Goal: Information Seeking & Learning: Learn about a topic

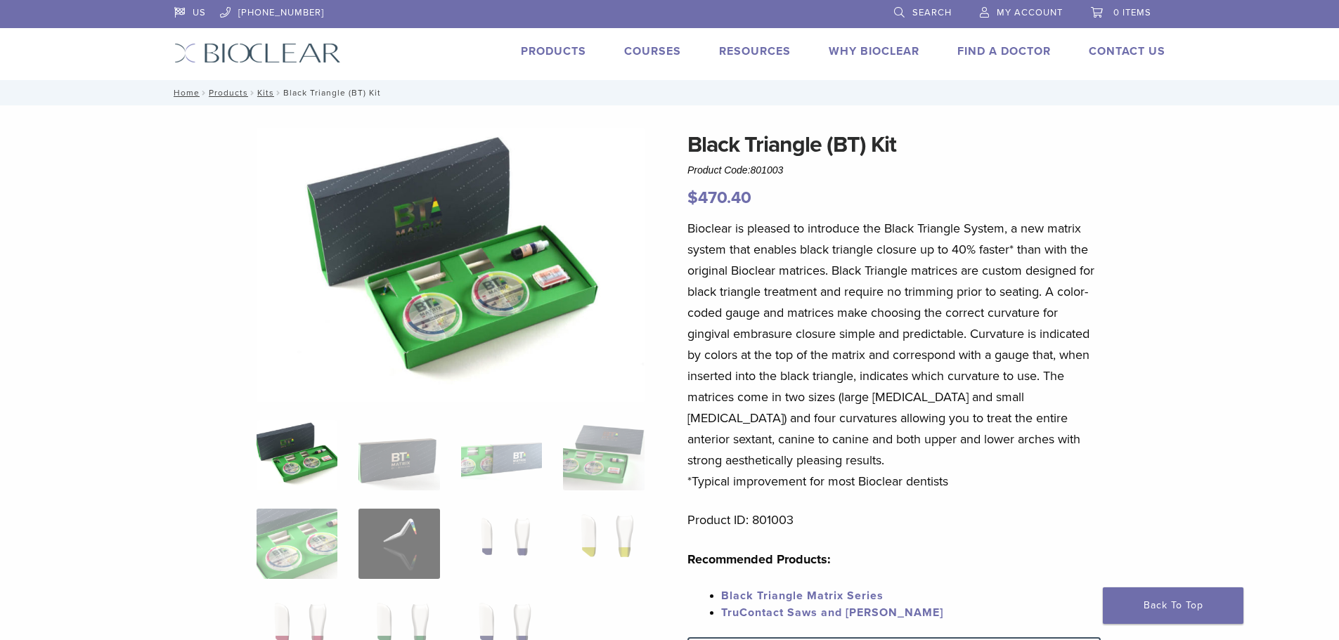
scroll to position [70, 0]
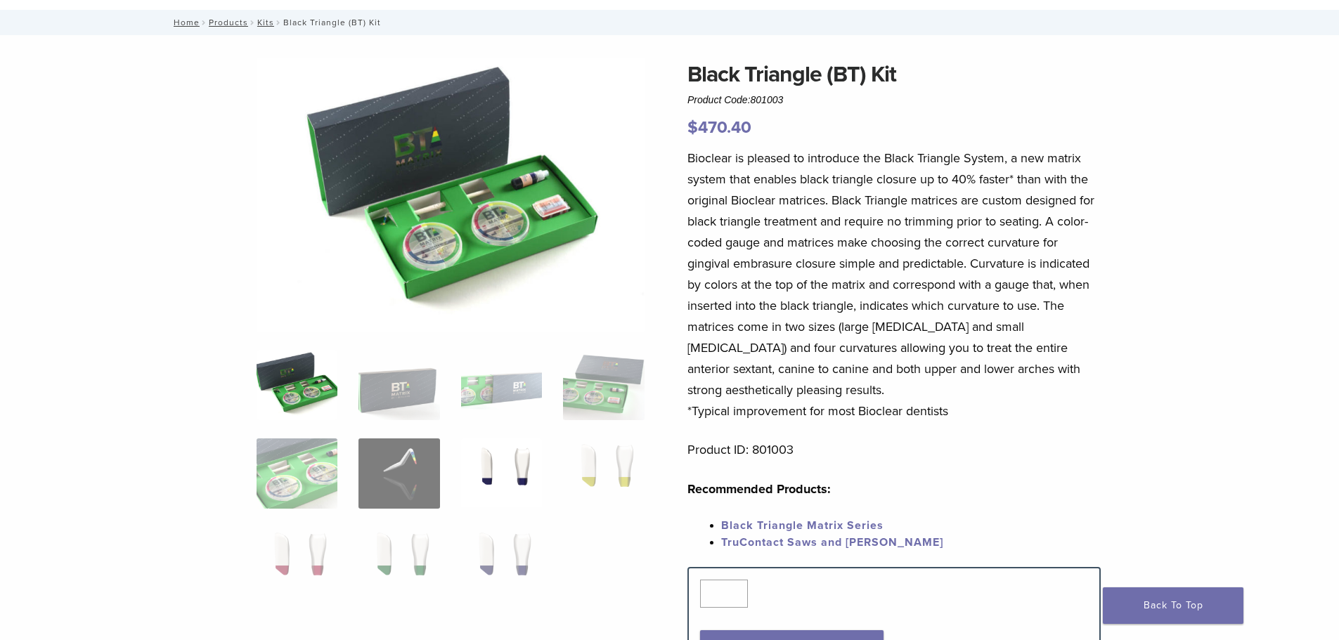
click at [503, 448] on img at bounding box center [501, 474] width 81 height 70
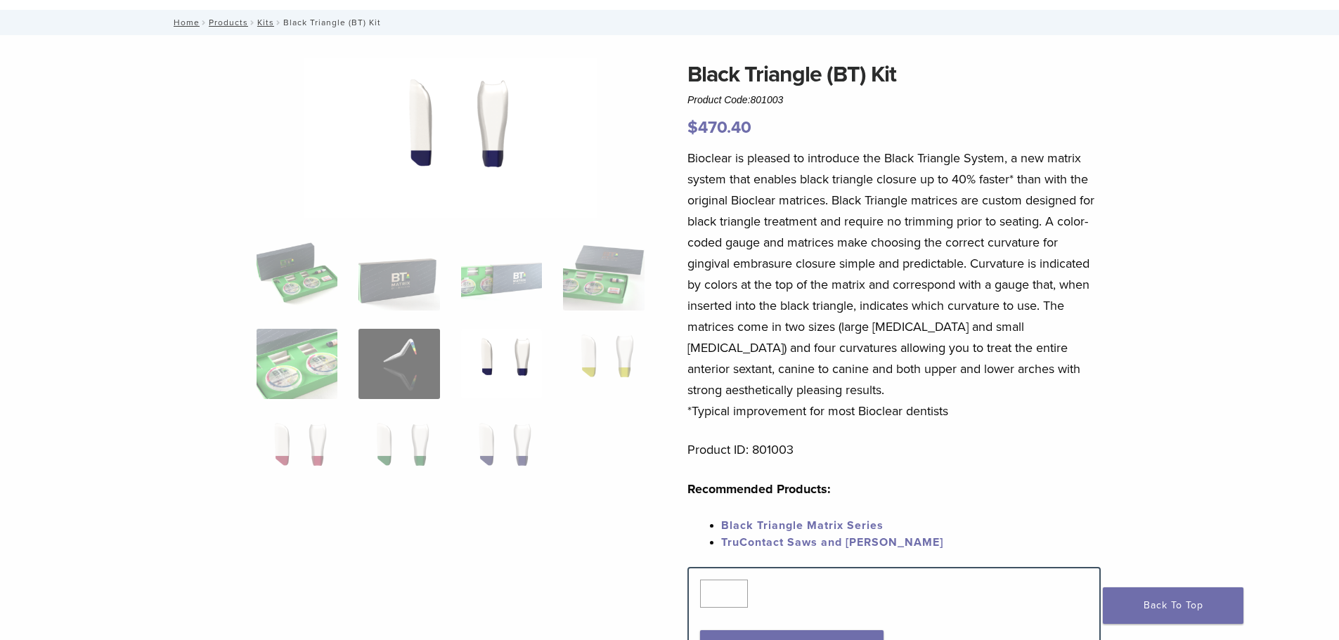
click at [553, 456] on ol at bounding box center [450, 373] width 409 height 266
click at [605, 355] on img at bounding box center [603, 364] width 81 height 70
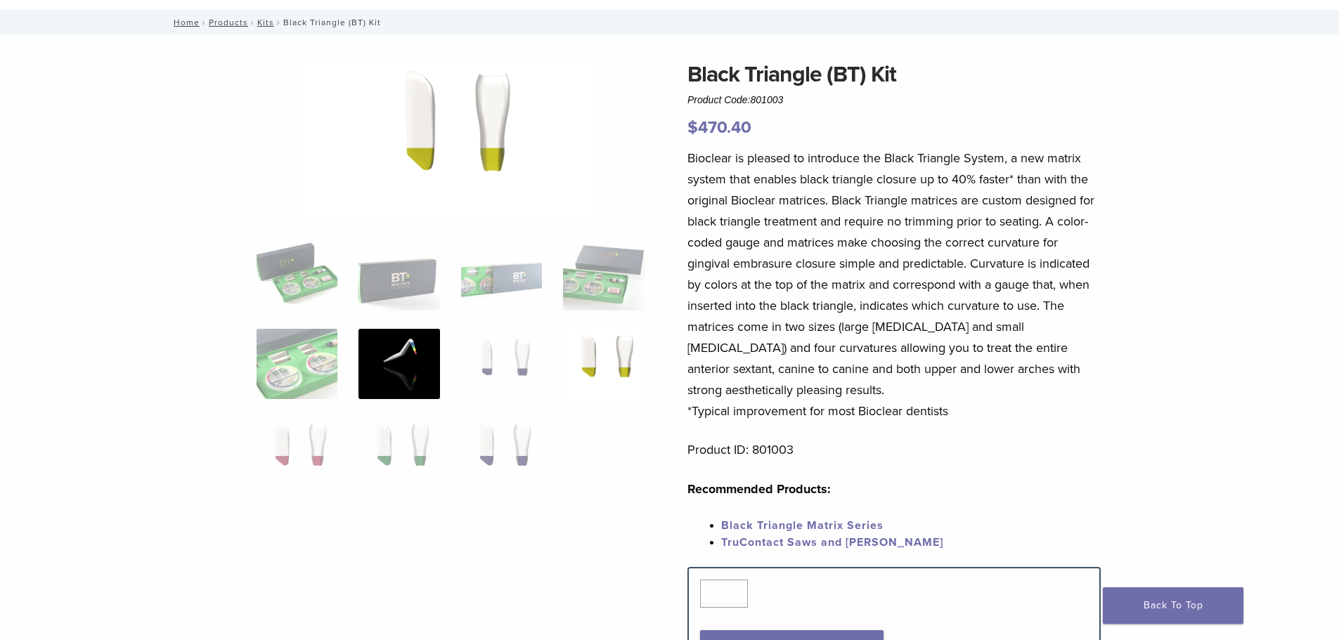
drag, startPoint x: 448, startPoint y: 363, endPoint x: 432, endPoint y: 366, distance: 16.4
click at [448, 364] on ol at bounding box center [450, 373] width 409 height 266
click at [432, 366] on img at bounding box center [398, 364] width 81 height 70
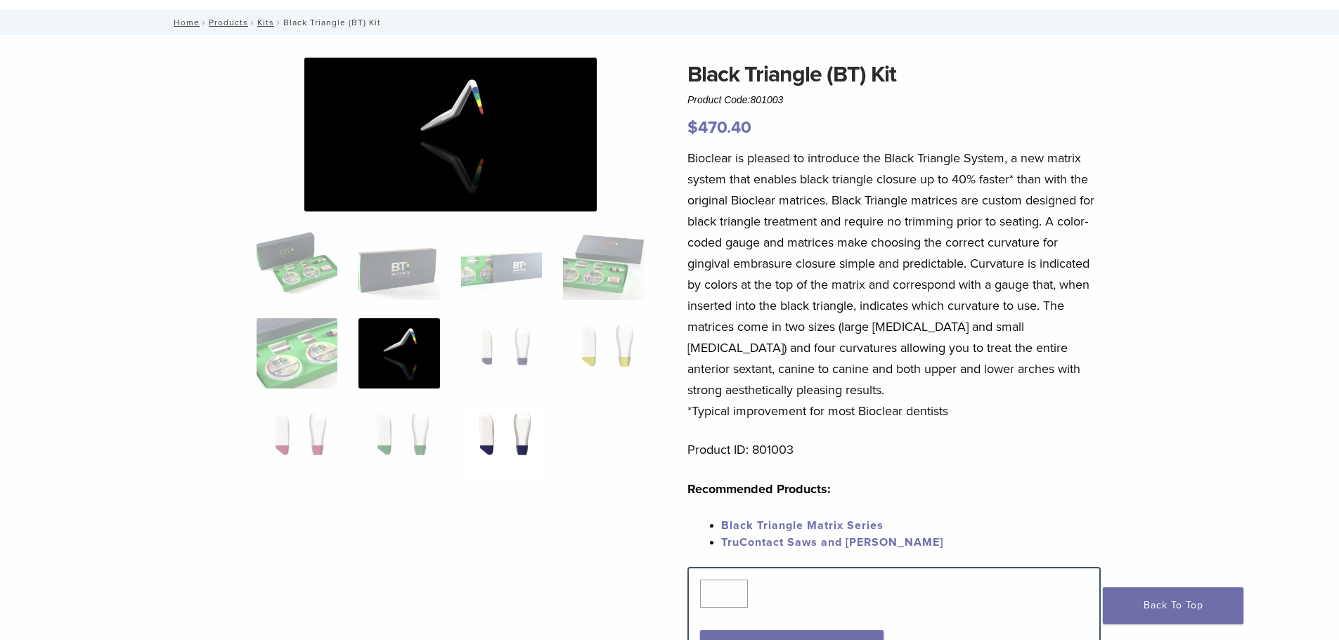
click at [493, 423] on img at bounding box center [501, 442] width 81 height 70
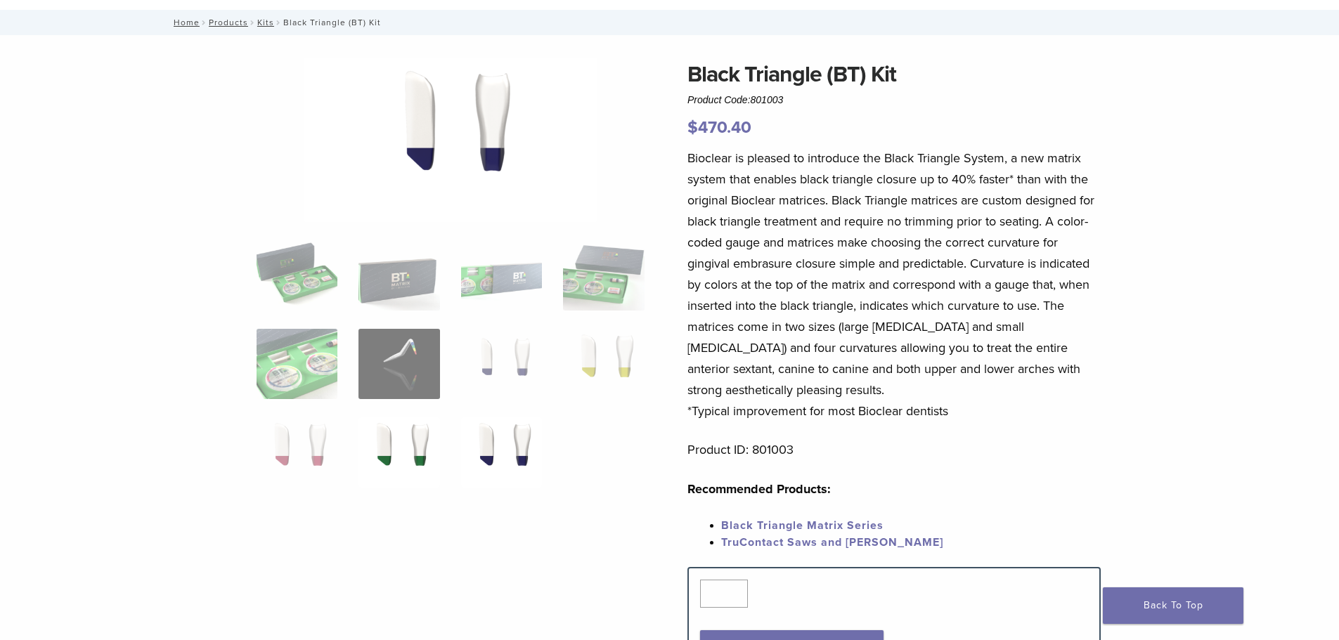
click at [410, 418] on img at bounding box center [398, 453] width 81 height 70
drag, startPoint x: 211, startPoint y: 465, endPoint x: 287, endPoint y: 444, distance: 79.0
click at [212, 465] on div "Black Triangle (BT) Kit Product Code: 801003 $ 470.40 Black Triangle (BT) Kit P…" at bounding box center [670, 525] width 1012 height 935
click at [299, 441] on img at bounding box center [297, 453] width 81 height 70
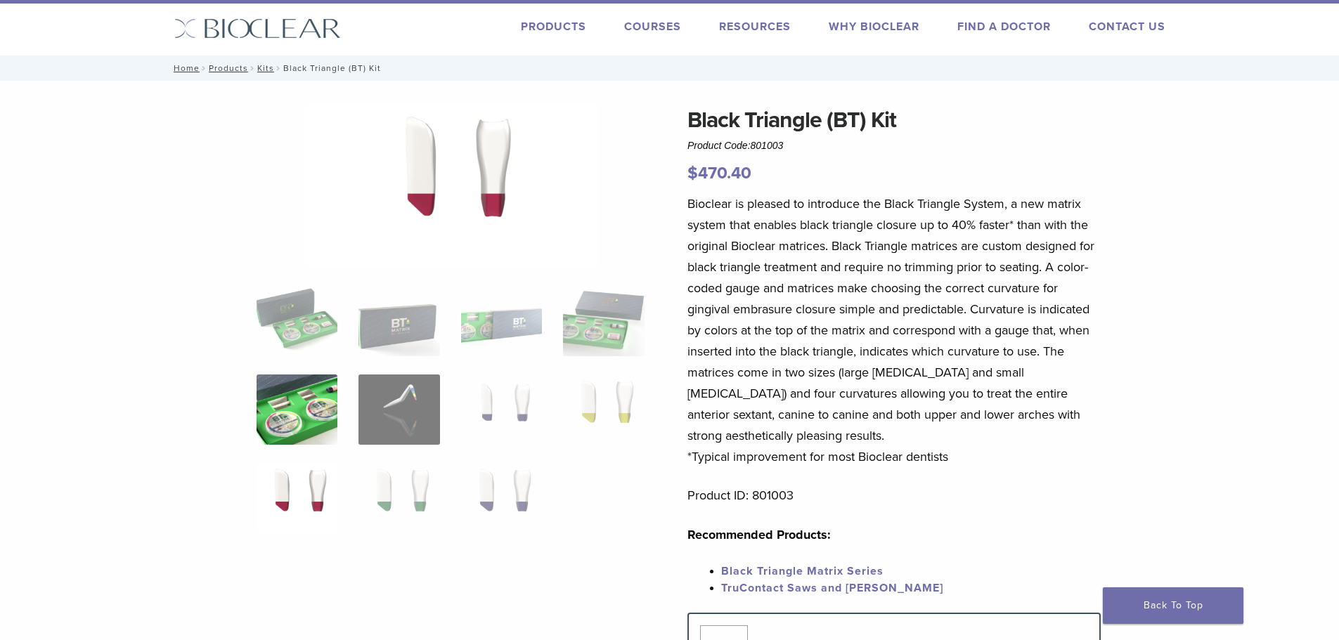
scroll to position [0, 0]
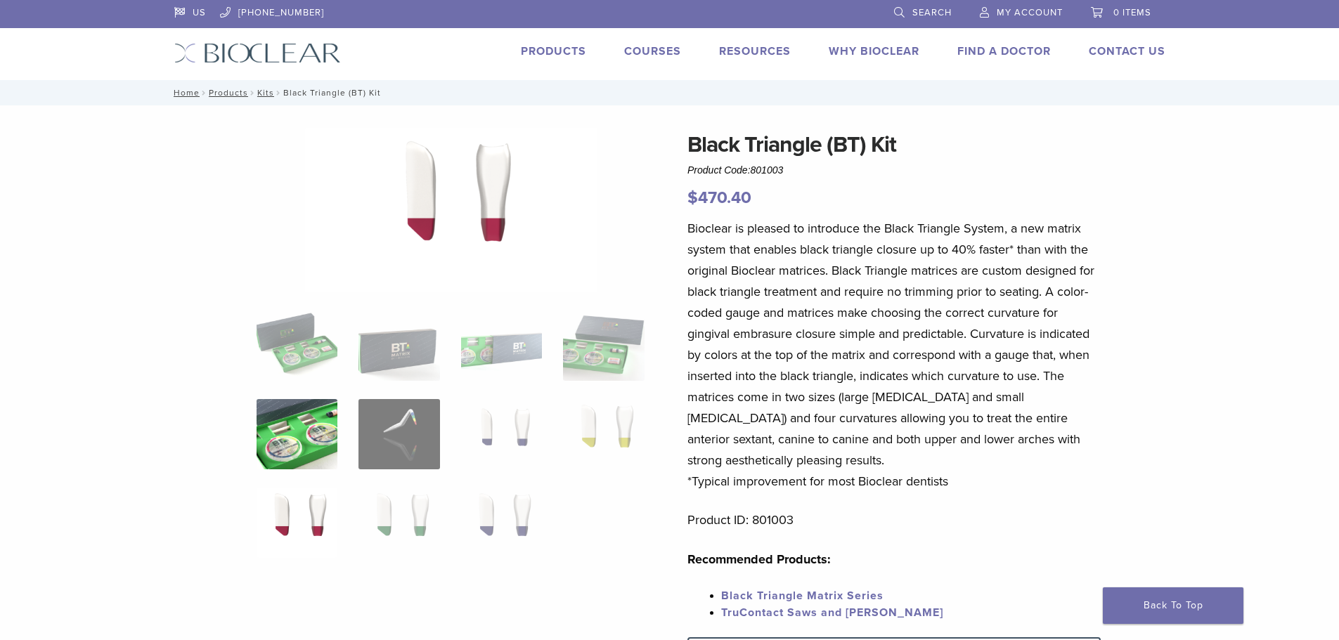
click at [319, 427] on img at bounding box center [297, 434] width 81 height 70
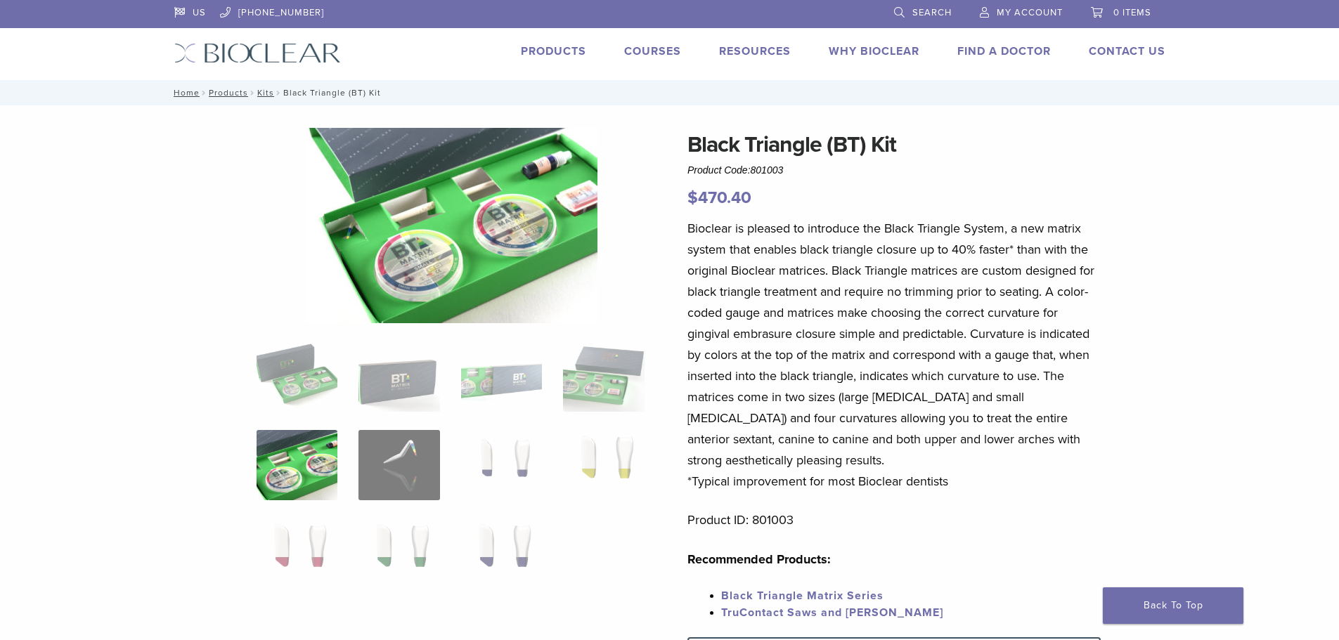
click at [299, 335] on div at bounding box center [451, 438] width 388 height 621
click at [299, 347] on img at bounding box center [297, 377] width 81 height 70
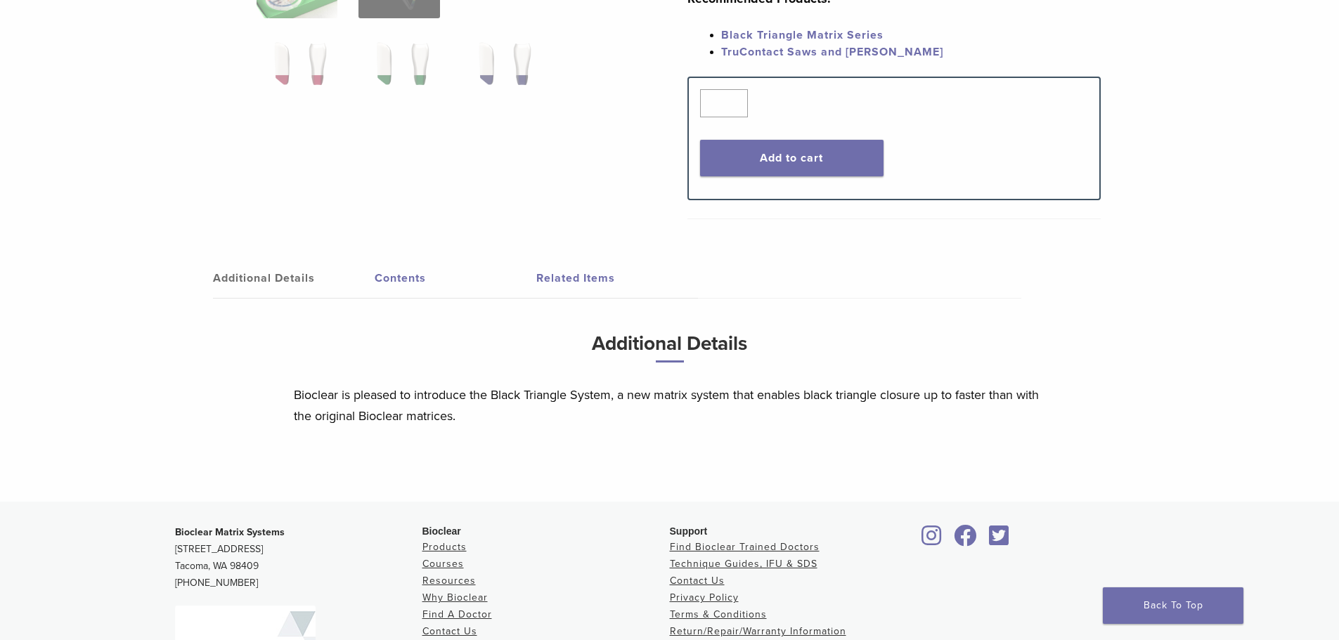
scroll to position [562, 0]
click at [429, 274] on link "Contents" at bounding box center [456, 276] width 162 height 39
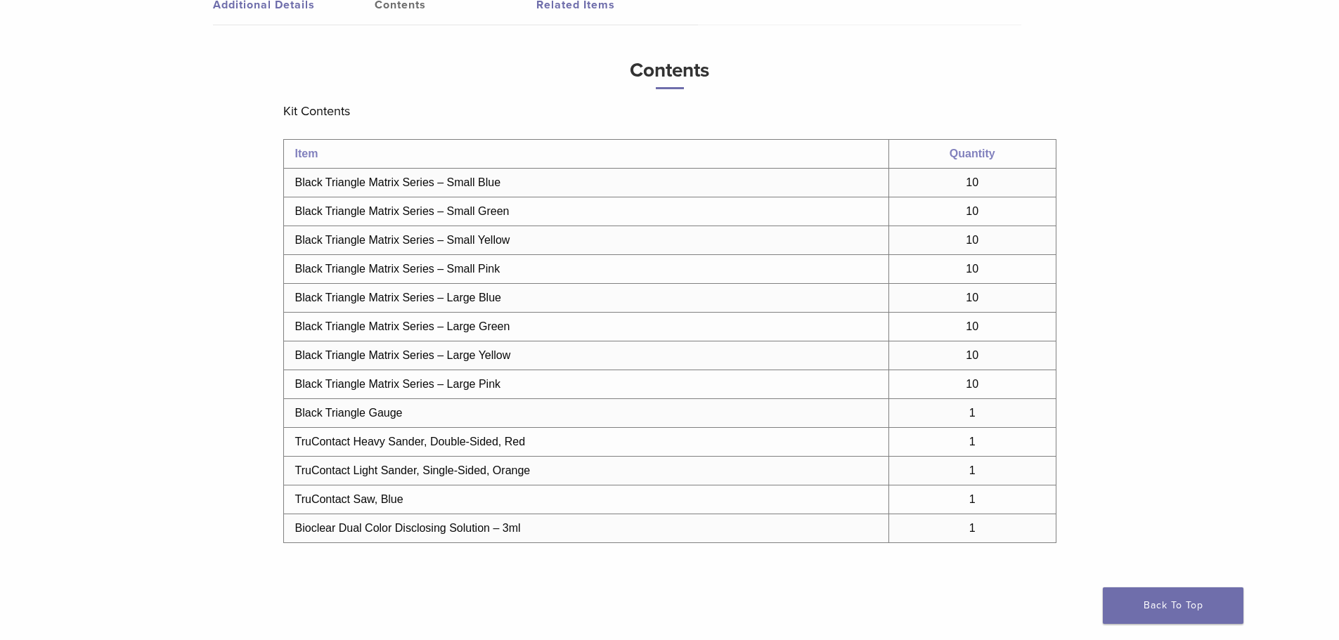
scroll to position [844, 0]
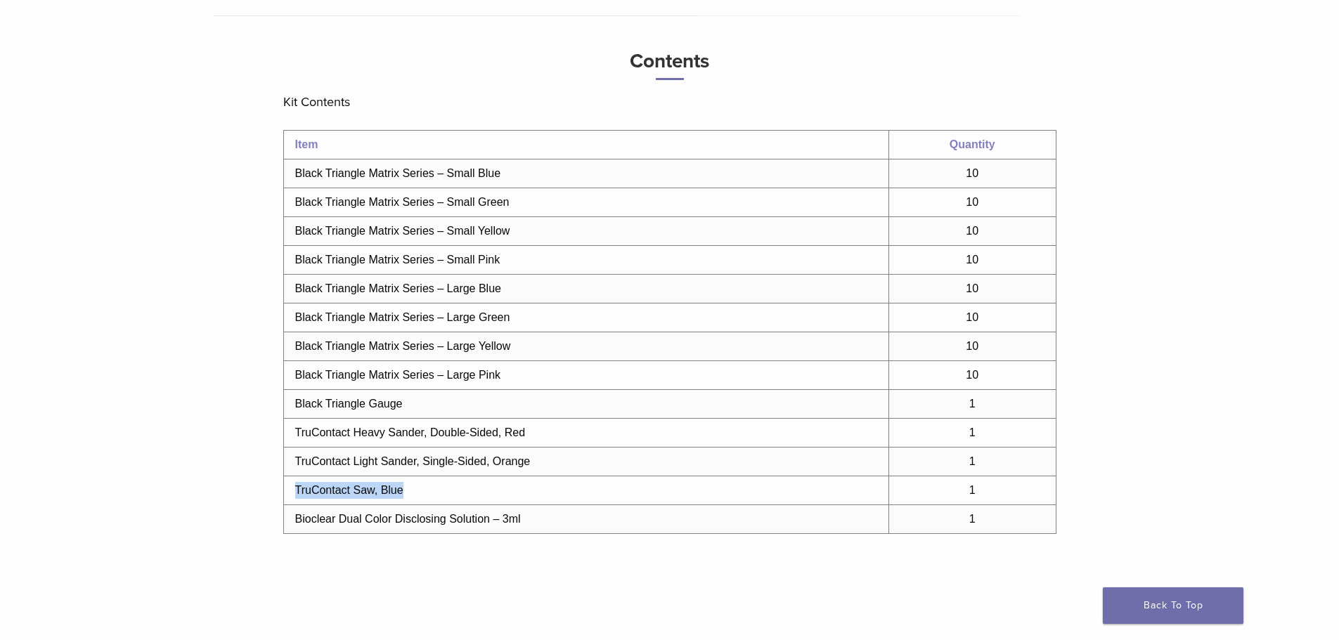
drag, startPoint x: 291, startPoint y: 495, endPoint x: 422, endPoint y: 497, distance: 131.5
click at [422, 497] on td "TruContact Saw, Blue" at bounding box center [585, 491] width 605 height 29
click at [422, 493] on td "TruContact Saw, Blue" at bounding box center [585, 491] width 605 height 29
drag, startPoint x: 425, startPoint y: 493, endPoint x: 293, endPoint y: 496, distance: 132.2
click at [293, 496] on td "TruContact Saw, Blue" at bounding box center [585, 491] width 605 height 29
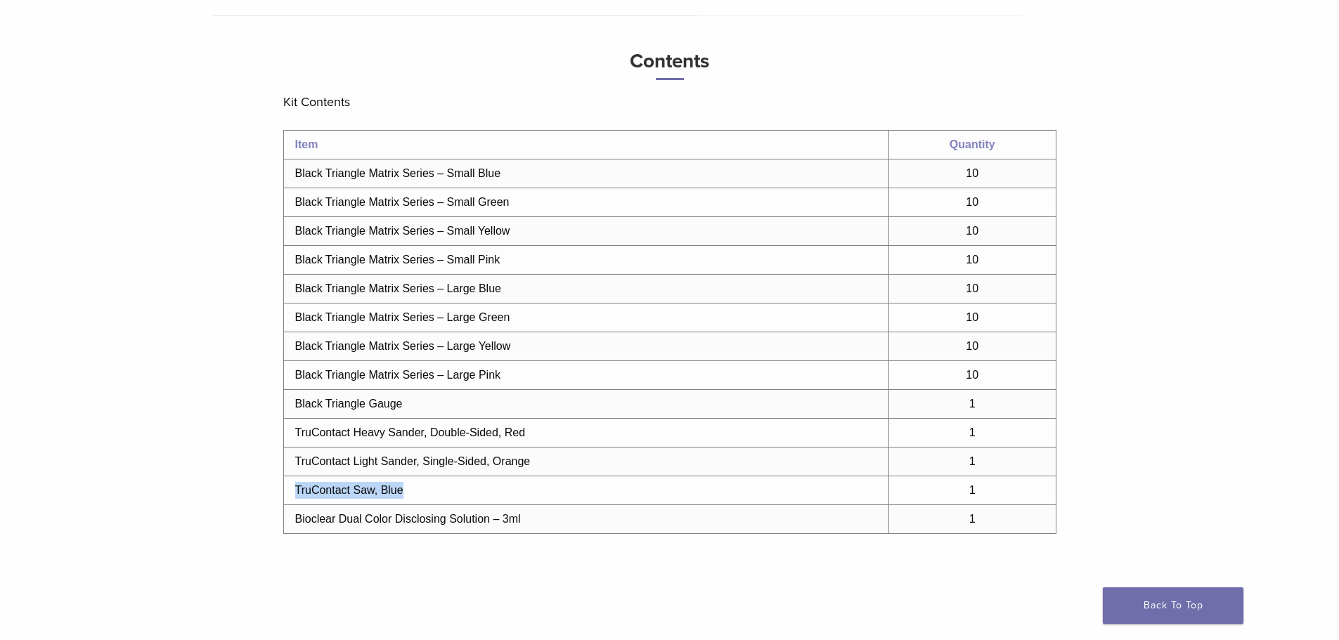
click at [402, 500] on td "TruContact Saw, Blue" at bounding box center [585, 491] width 605 height 29
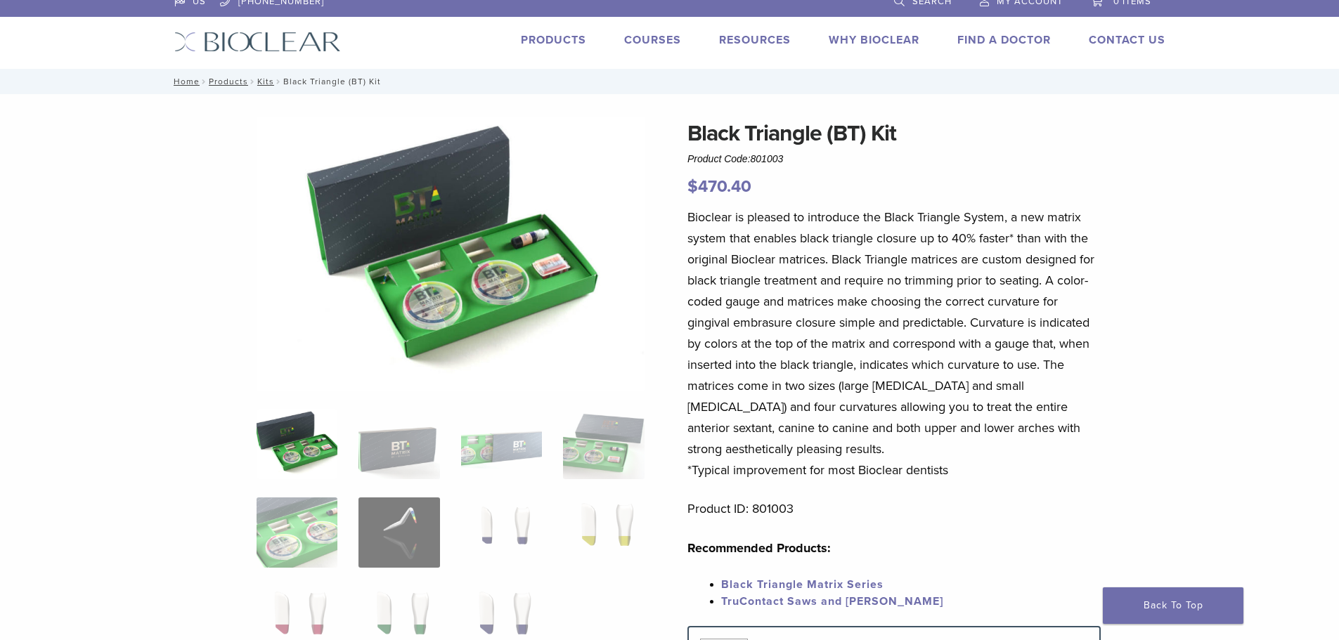
scroll to position [0, 0]
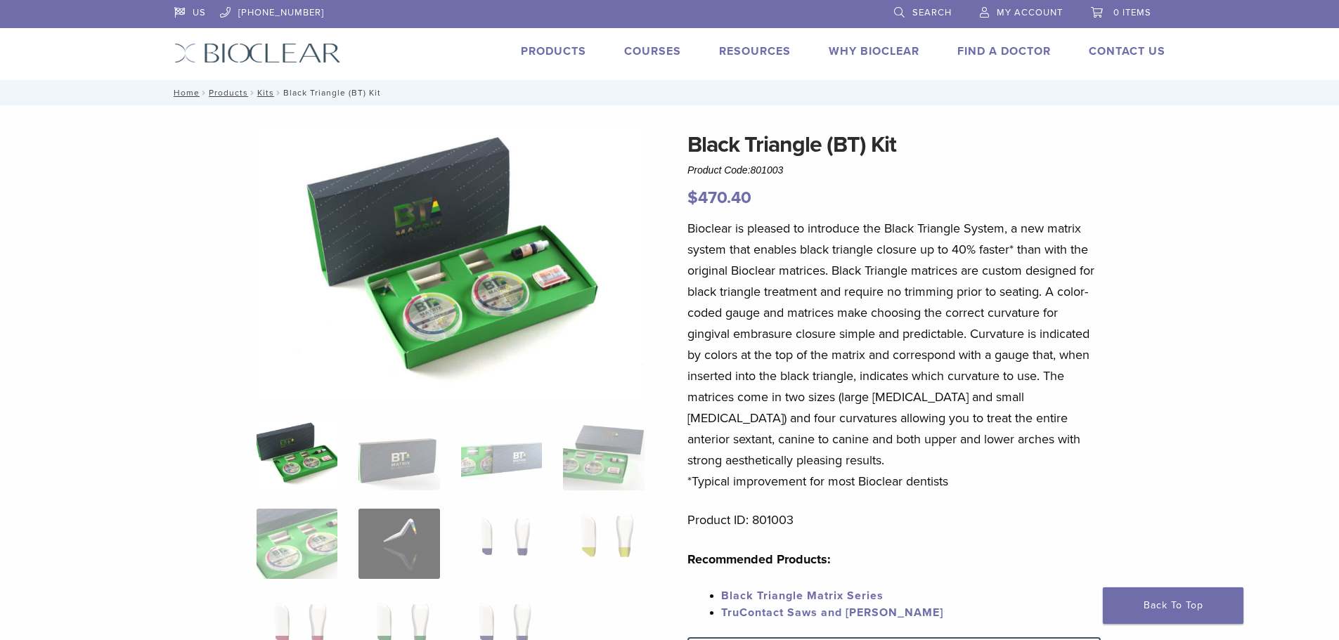
click at [571, 50] on link "Products" at bounding box center [553, 51] width 65 height 14
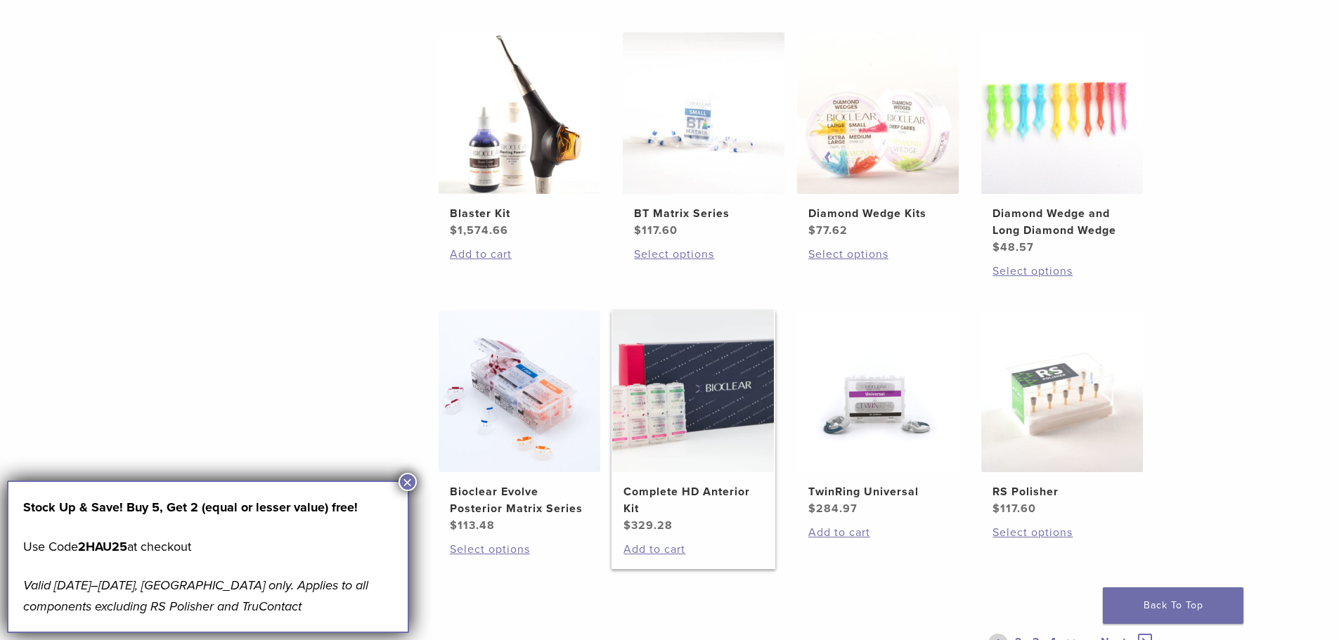
scroll to position [844, 0]
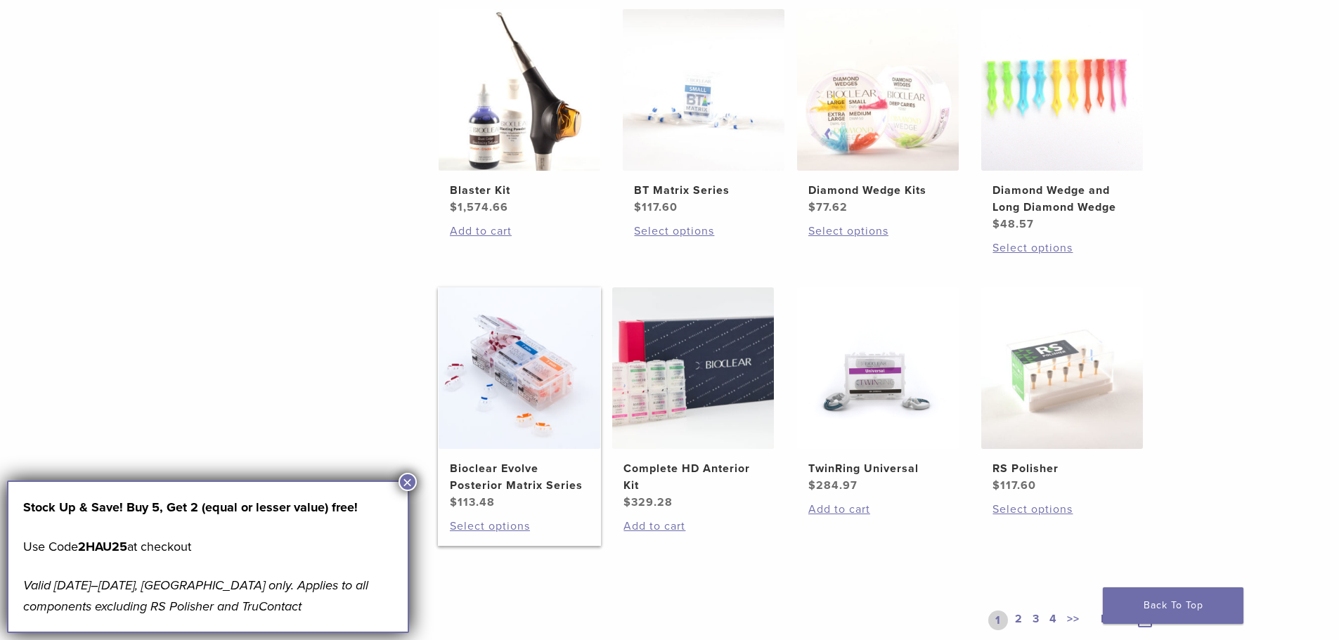
click at [483, 380] on img at bounding box center [520, 368] width 162 height 162
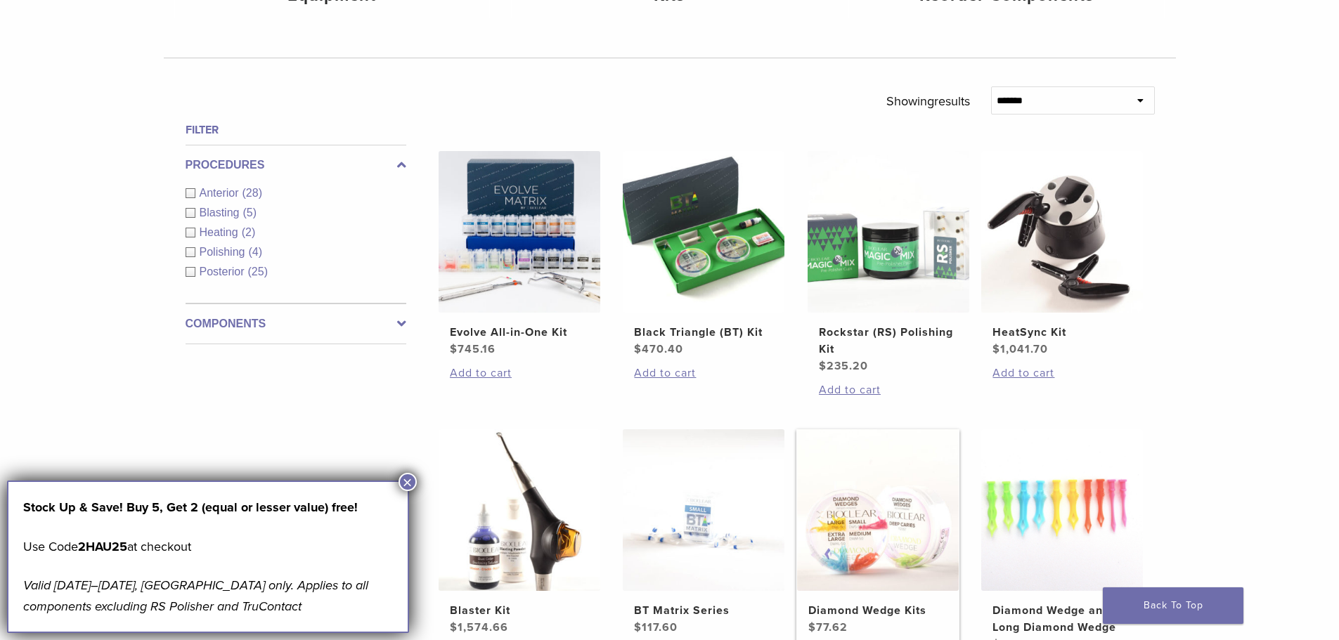
scroll to position [422, 0]
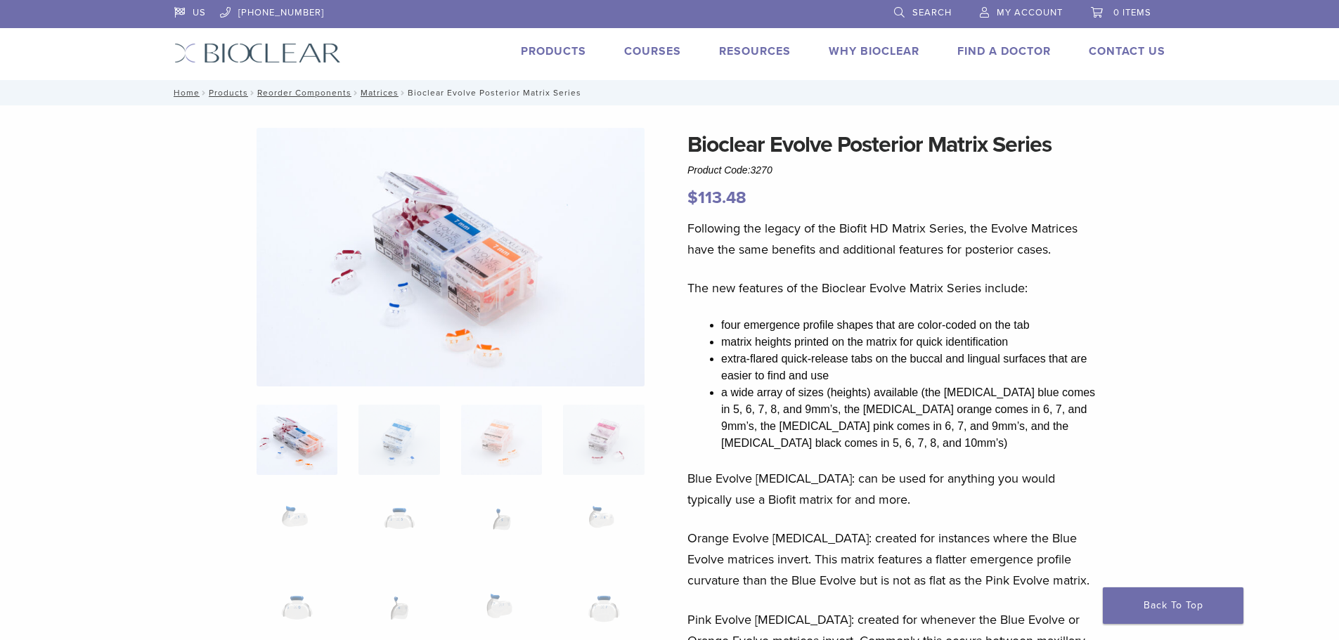
click at [406, 526] on div "Stock Up & Save! Buy 5, Get 2 (equal or lesser value) free! Use Code 2HAU25 at …" at bounding box center [208, 557] width 402 height 153
